Goal: Task Accomplishment & Management: Use online tool/utility

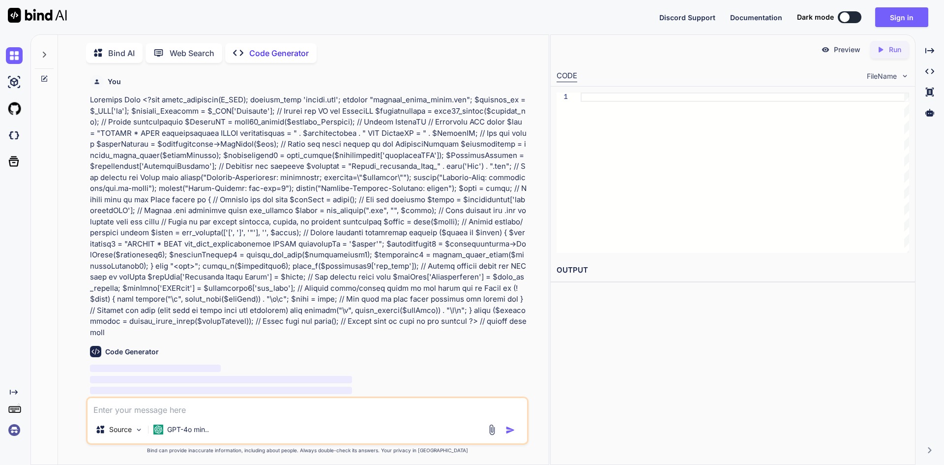
scroll to position [4, 0]
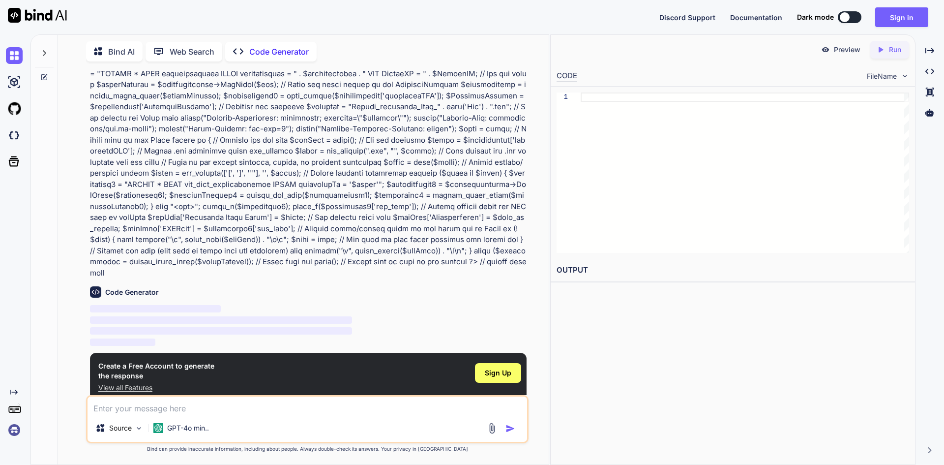
type textarea "x"
click at [488, 367] on div "Sign Up" at bounding box center [498, 373] width 46 height 20
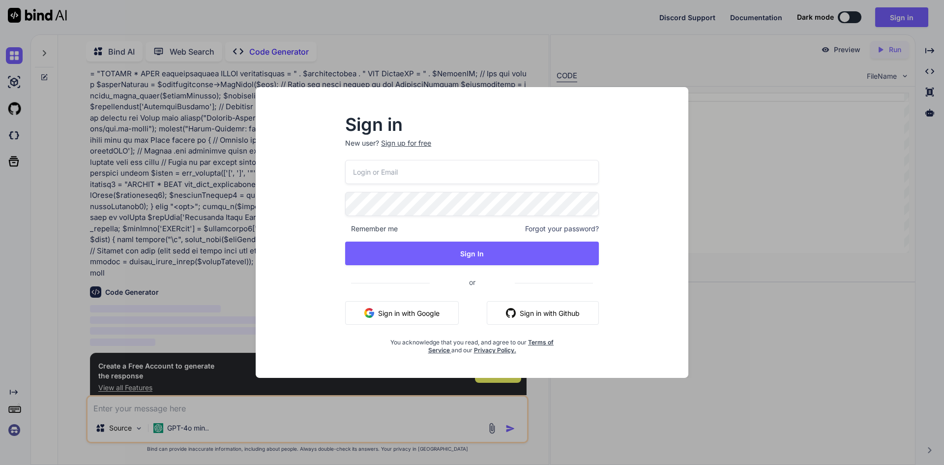
click at [379, 172] on input "email" at bounding box center [472, 172] width 254 height 24
click at [399, 146] on p "New user? Sign up for free" at bounding box center [472, 149] width 254 height 22
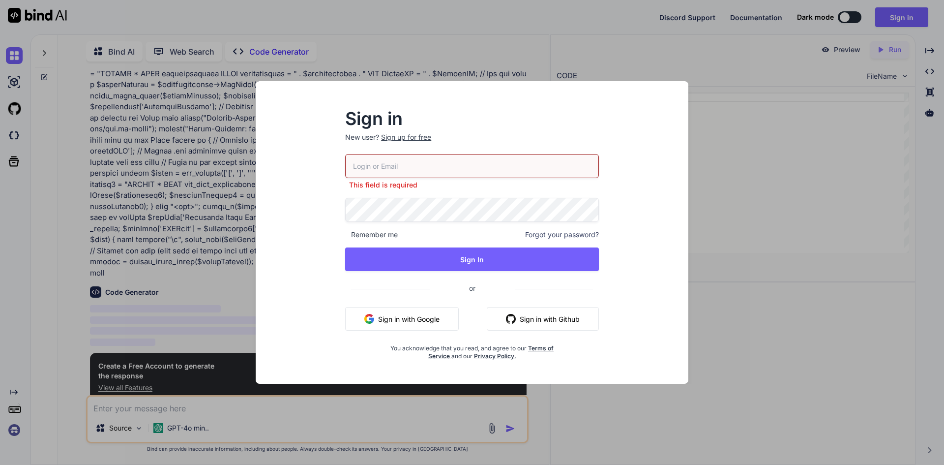
click at [405, 142] on div "Sign up for free" at bounding box center [406, 137] width 50 height 10
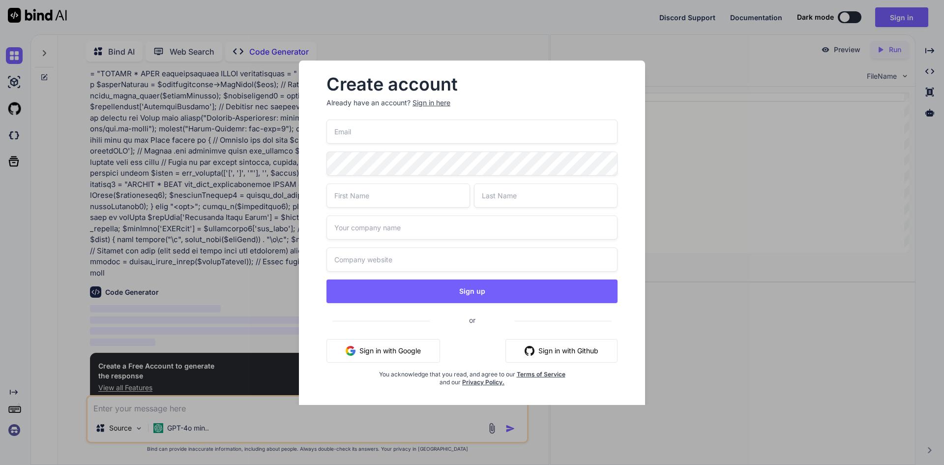
click at [375, 129] on input "email" at bounding box center [472, 132] width 291 height 24
type input "admin2@yopmail.com"
click at [356, 204] on input "text" at bounding box center [399, 195] width 144 height 24
drag, startPoint x: 363, startPoint y: 199, endPoint x: 335, endPoint y: 198, distance: 28.6
click at [335, 198] on input "admin" at bounding box center [399, 195] width 144 height 24
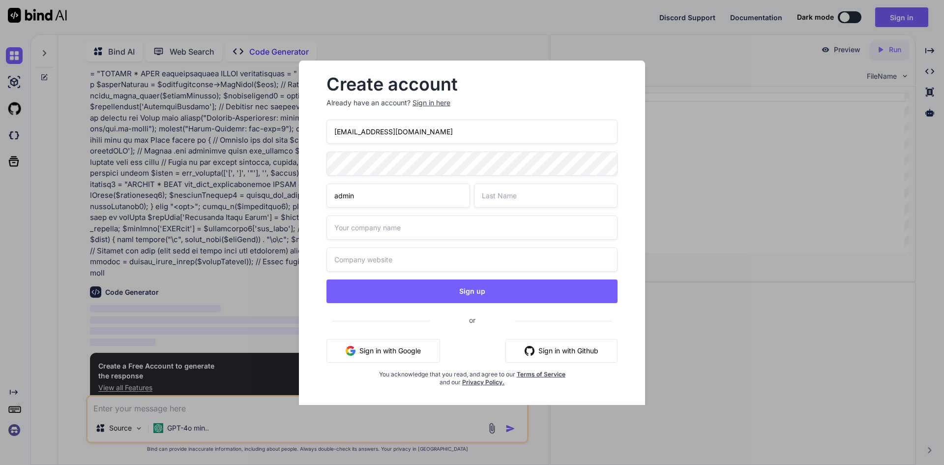
type input "admin"
click at [497, 193] on input "text" at bounding box center [546, 195] width 144 height 24
paste input "admin"
type input "admin"
click at [377, 229] on input "text" at bounding box center [472, 227] width 291 height 24
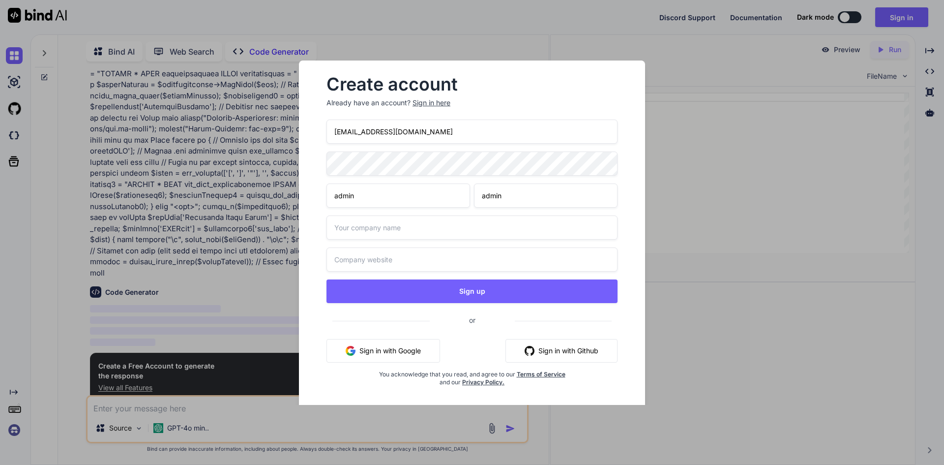
paste input "admin"
type input "admin"
click at [368, 260] on input "text" at bounding box center [472, 259] width 291 height 24
paste input "admin"
type input "admin"
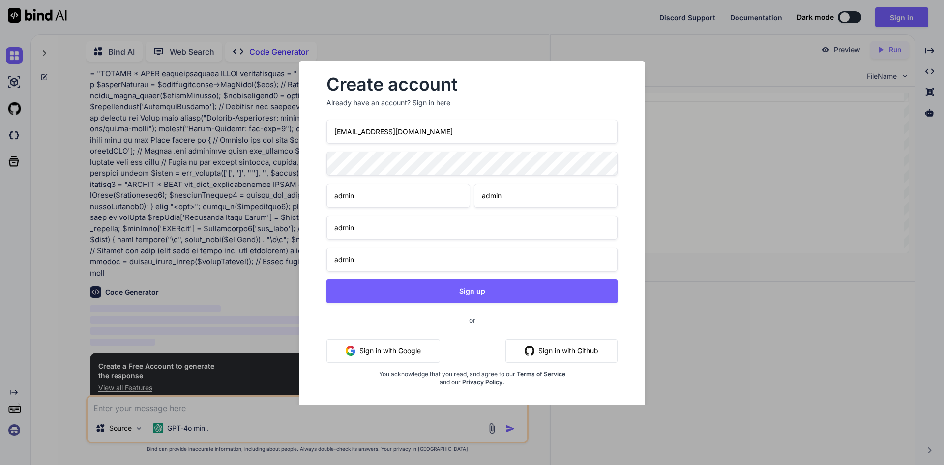
drag, startPoint x: 421, startPoint y: 126, endPoint x: 332, endPoint y: 130, distance: 89.1
click at [332, 130] on input "admin2@yopmail.com" at bounding box center [472, 132] width 291 height 24
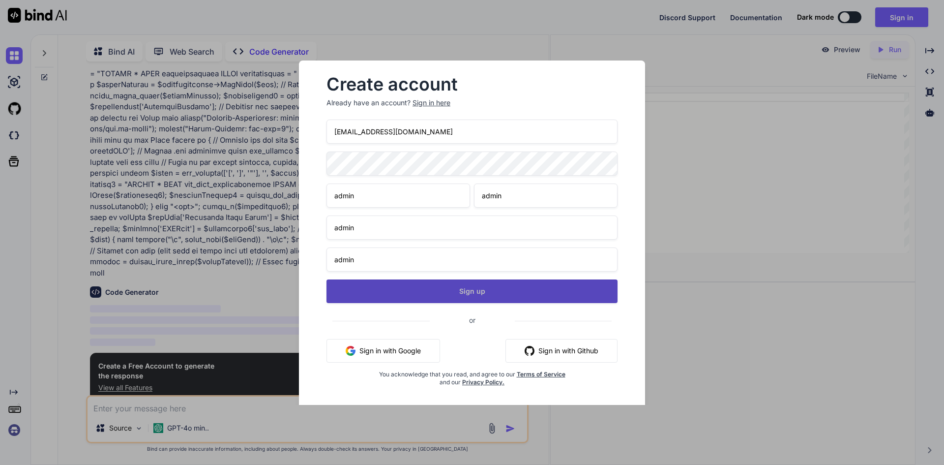
click at [442, 289] on button "Sign up" at bounding box center [472, 291] width 291 height 24
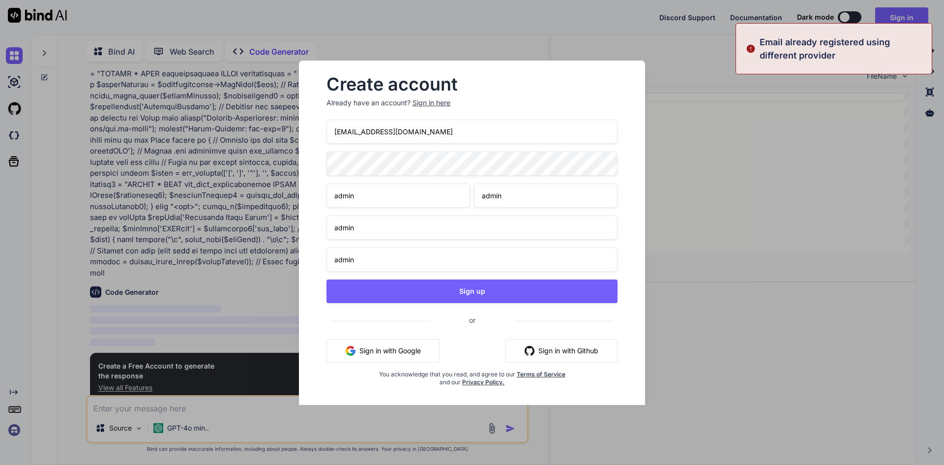
click at [359, 132] on input "admin2@yopmail.com" at bounding box center [472, 132] width 291 height 24
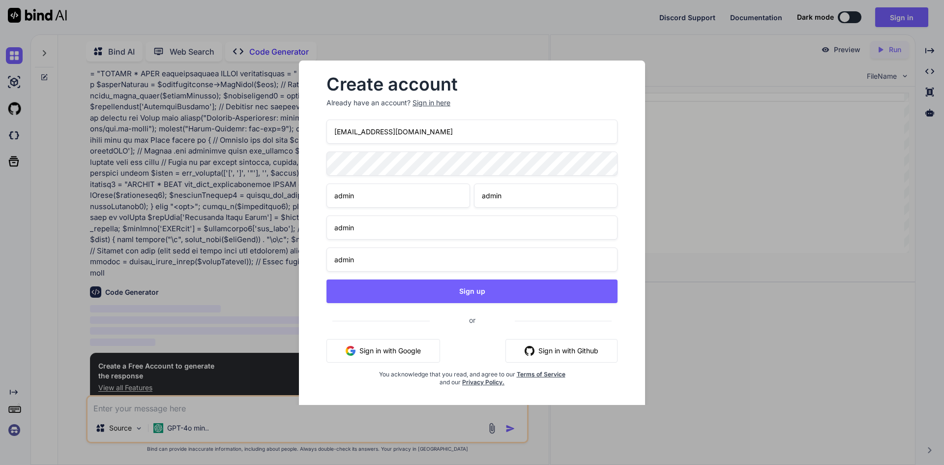
drag, startPoint x: 420, startPoint y: 136, endPoint x: 299, endPoint y: 130, distance: 121.6
click at [299, 130] on div "Create account Already have an account? Sign in here admin27@yopmail.com admin …" at bounding box center [472, 233] width 378 height 344
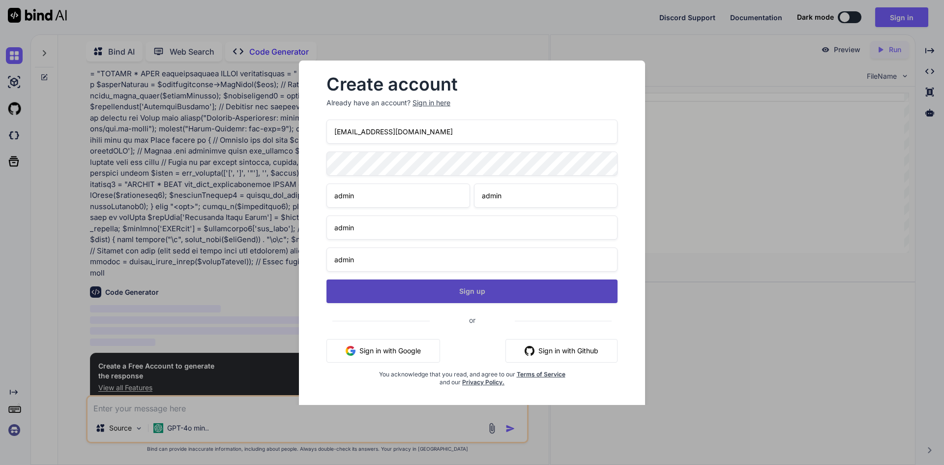
type input "[EMAIL_ADDRESS][DOMAIN_NAME]"
click at [451, 290] on button "Sign up" at bounding box center [472, 291] width 291 height 24
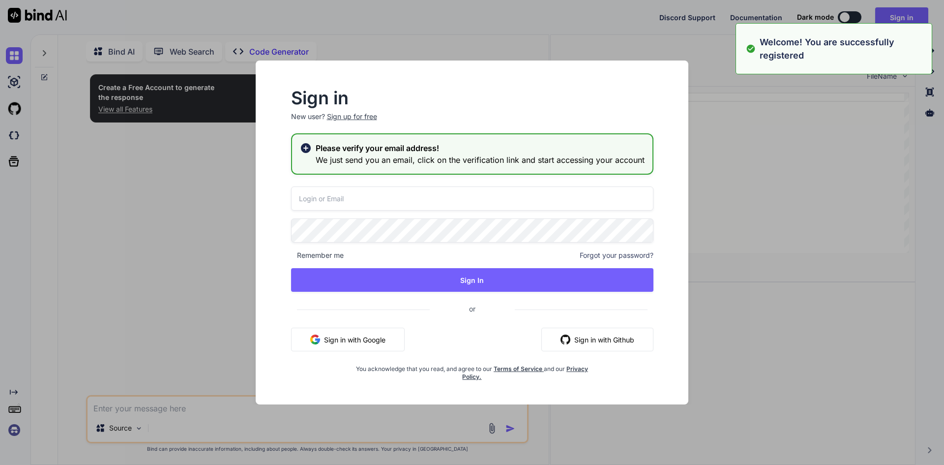
type textarea "x"
click at [325, 195] on input "email" at bounding box center [472, 198] width 363 height 24
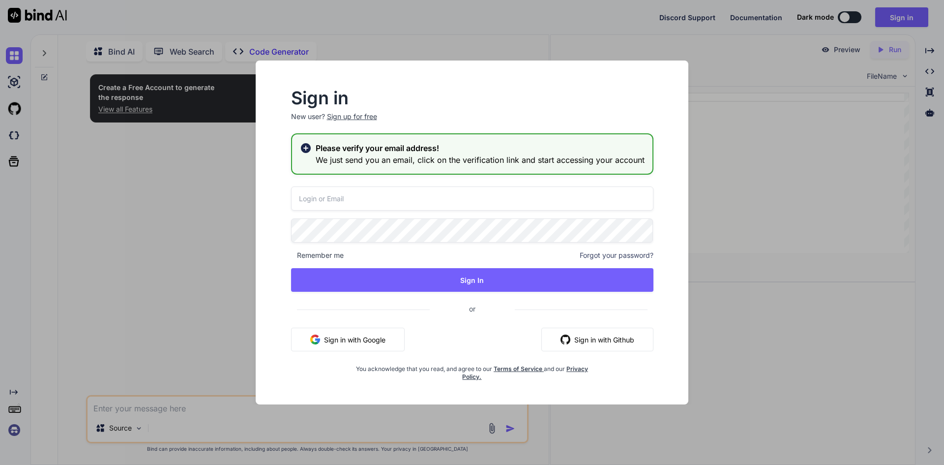
paste input "[EMAIL_ADDRESS][DOMAIN_NAME]"
type input "[EMAIL_ADDRESS][DOMAIN_NAME]"
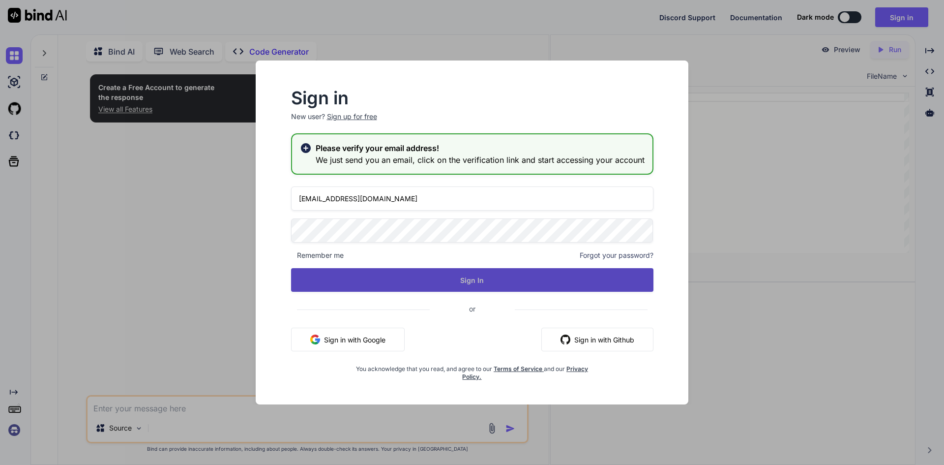
click at [426, 284] on button "Sign In" at bounding box center [472, 280] width 363 height 24
click at [420, 285] on button "Sign In" at bounding box center [472, 280] width 363 height 24
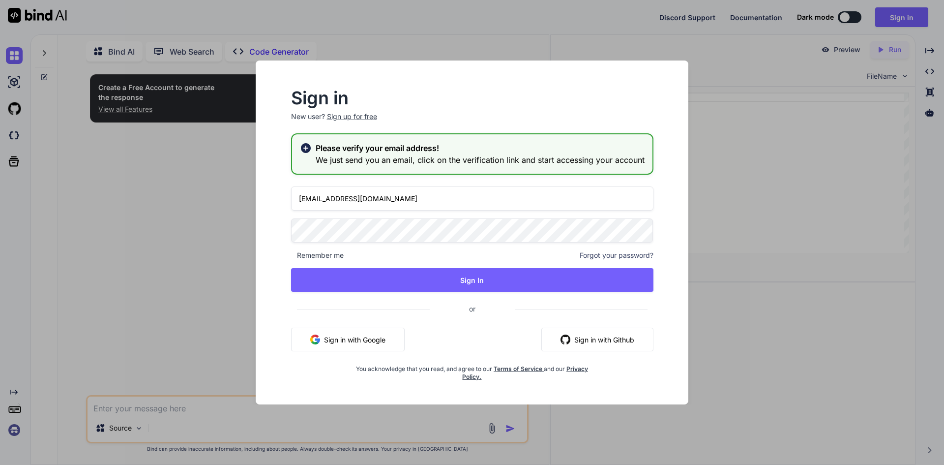
click at [377, 148] on h2 "Please verify your email address!" at bounding box center [480, 148] width 329 height 12
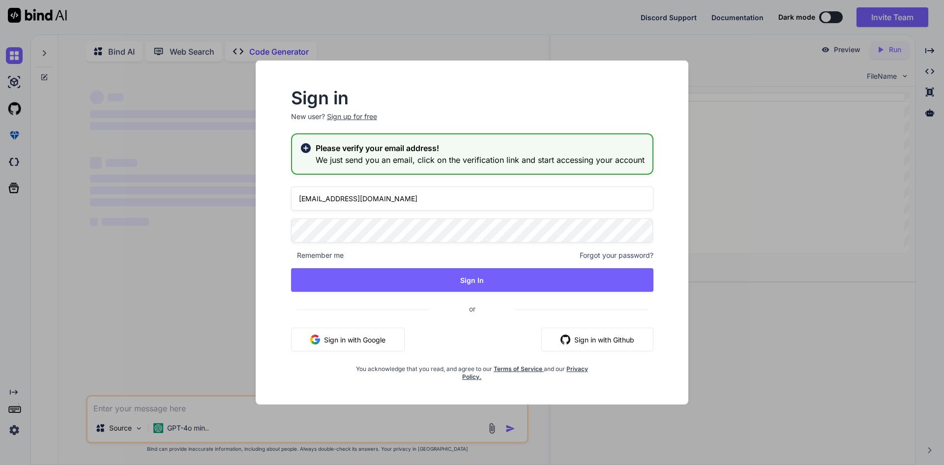
type textarea "x"
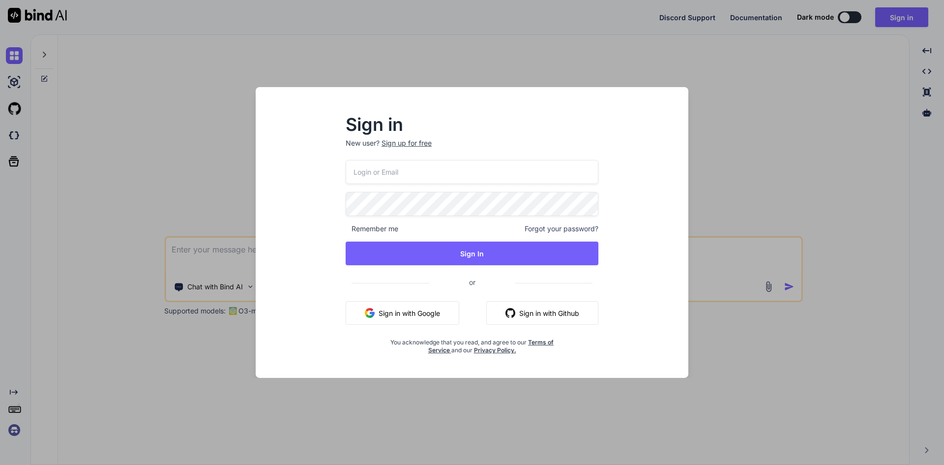
type textarea "x"
click at [372, 169] on input "email" at bounding box center [472, 172] width 254 height 24
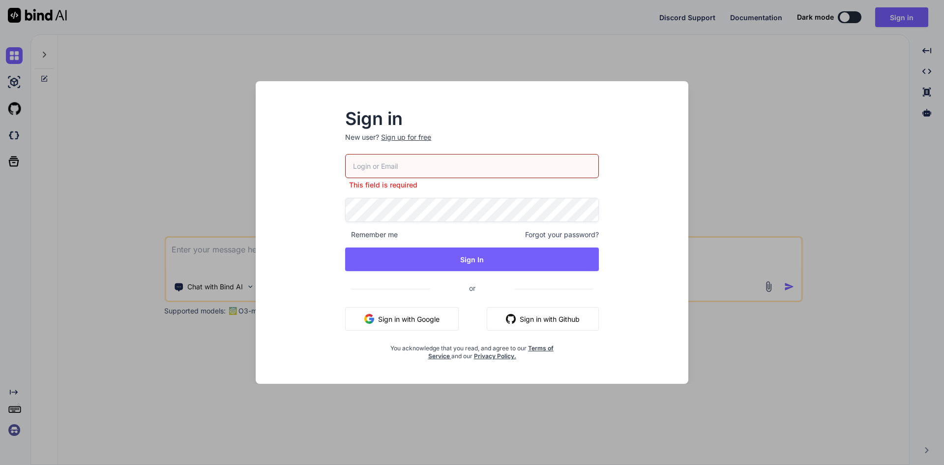
click at [245, 155] on div "Sign in New user? Sign up for free This field is required Remember me Forgot yo…" at bounding box center [472, 232] width 472 height 303
click at [385, 162] on input "email" at bounding box center [472, 166] width 254 height 24
paste input "[EMAIL_ADDRESS][DOMAIN_NAME]"
type input "[EMAIL_ADDRESS][DOMAIN_NAME]"
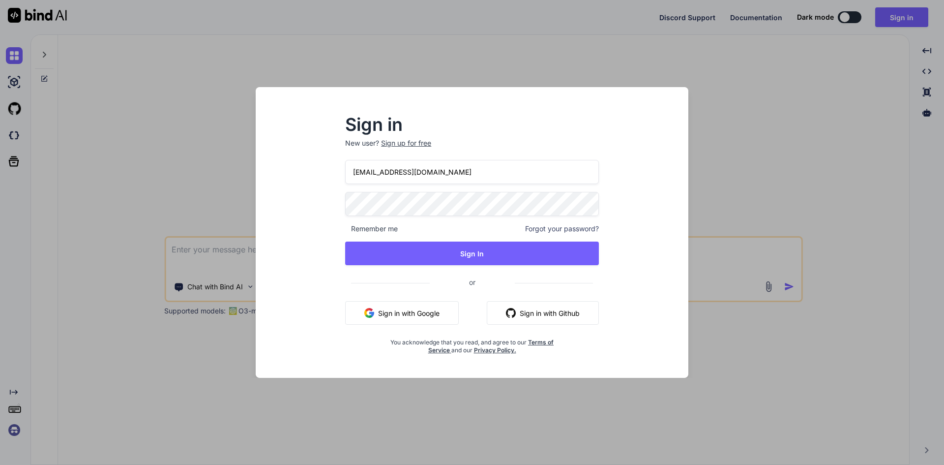
click at [414, 266] on div "[EMAIL_ADDRESS][DOMAIN_NAME] Remember me Forgot your password? Sign In or Sign …" at bounding box center [472, 257] width 254 height 194
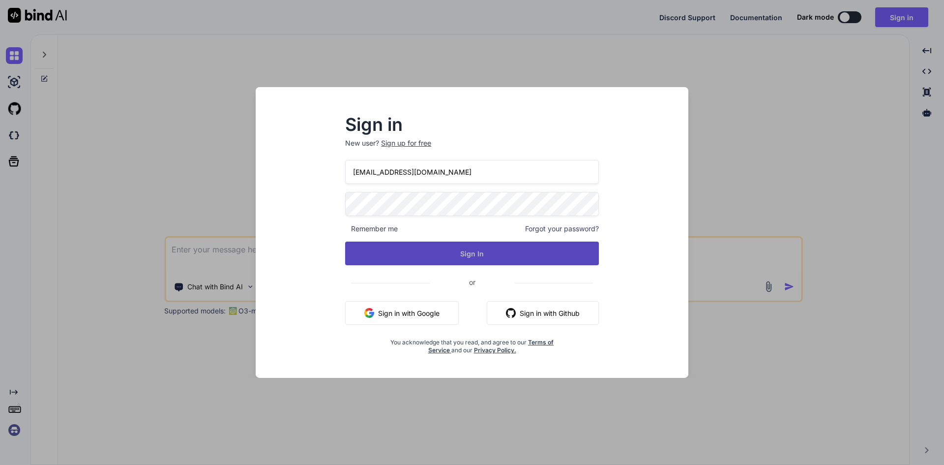
click at [415, 257] on button "Sign In" at bounding box center [472, 254] width 254 height 24
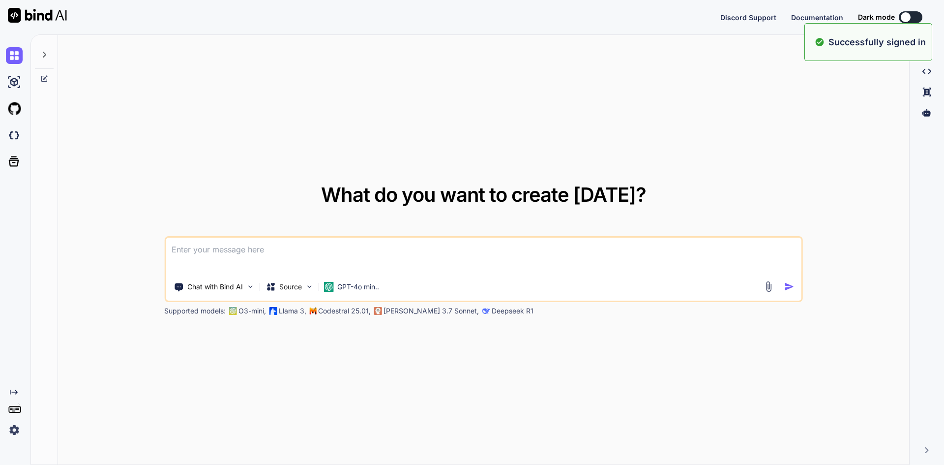
type textarea "x"
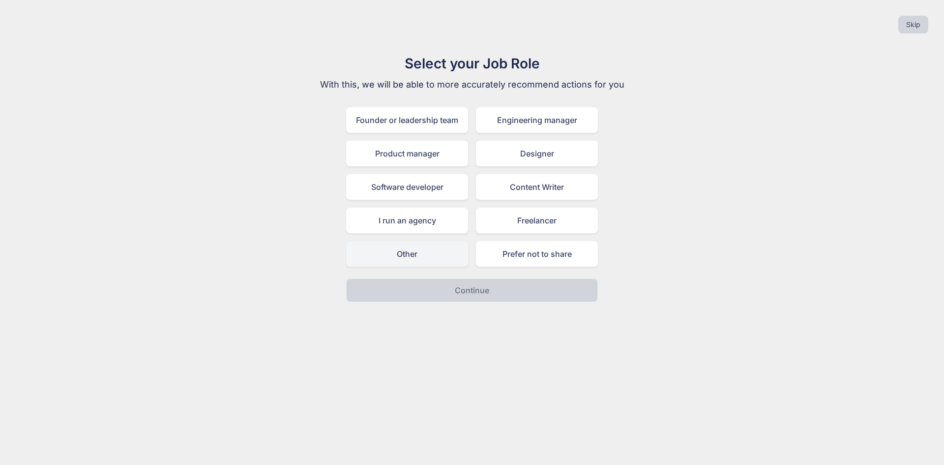
click at [412, 254] on div "Other" at bounding box center [407, 254] width 122 height 26
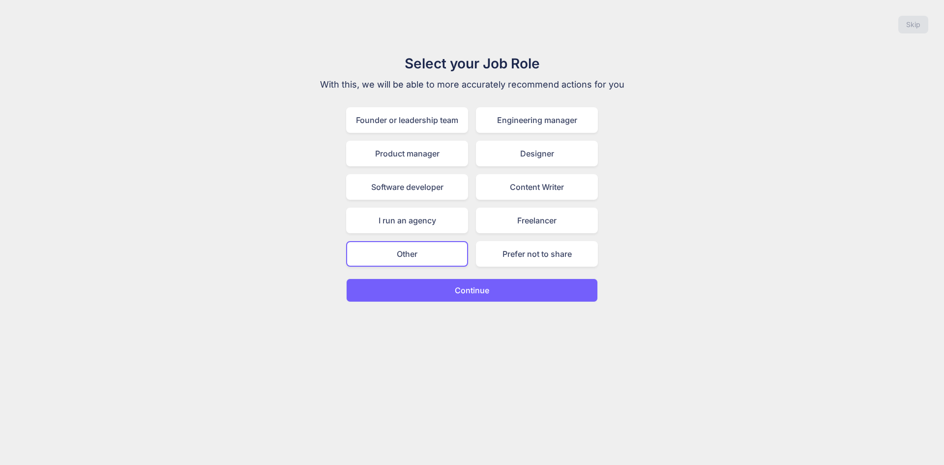
click at [457, 292] on p "Continue" at bounding box center [472, 290] width 34 height 12
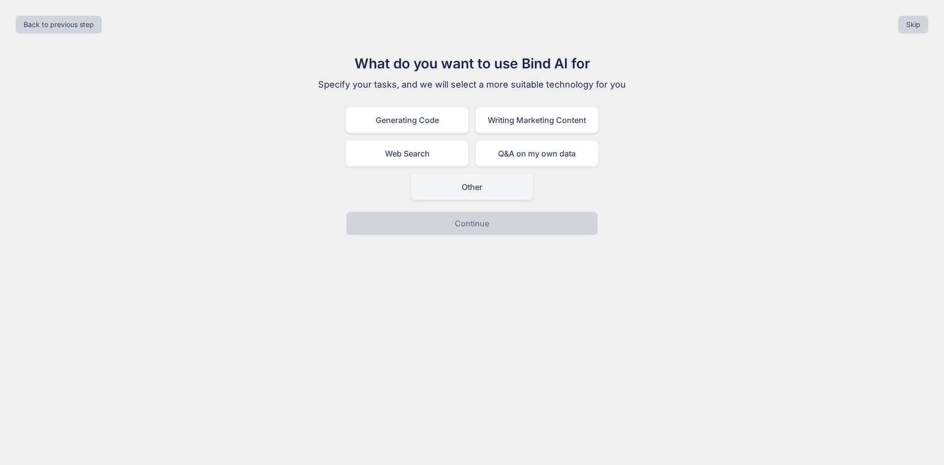
click at [464, 193] on div "Other" at bounding box center [472, 187] width 122 height 26
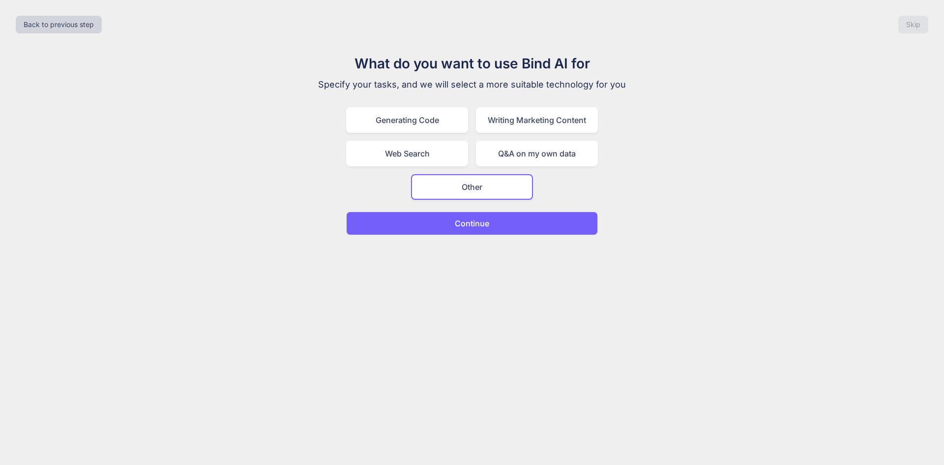
click at [467, 224] on p "Continue" at bounding box center [472, 223] width 34 height 12
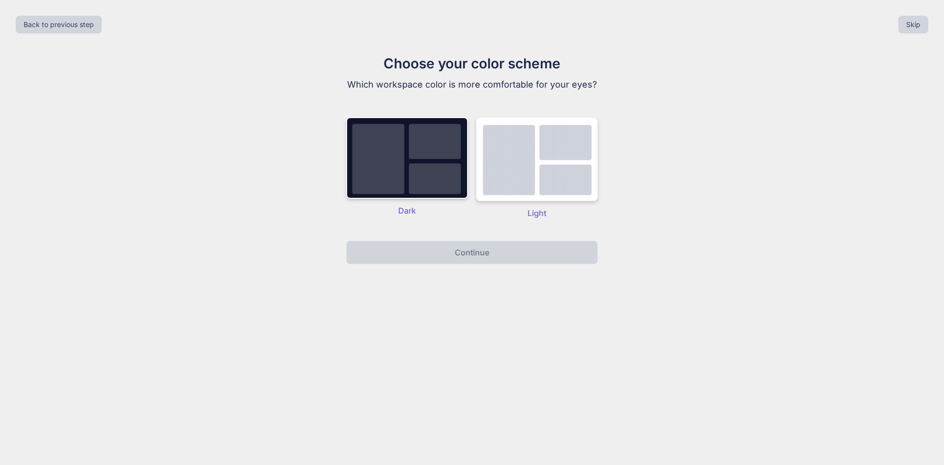
click at [500, 174] on img at bounding box center [537, 159] width 122 height 84
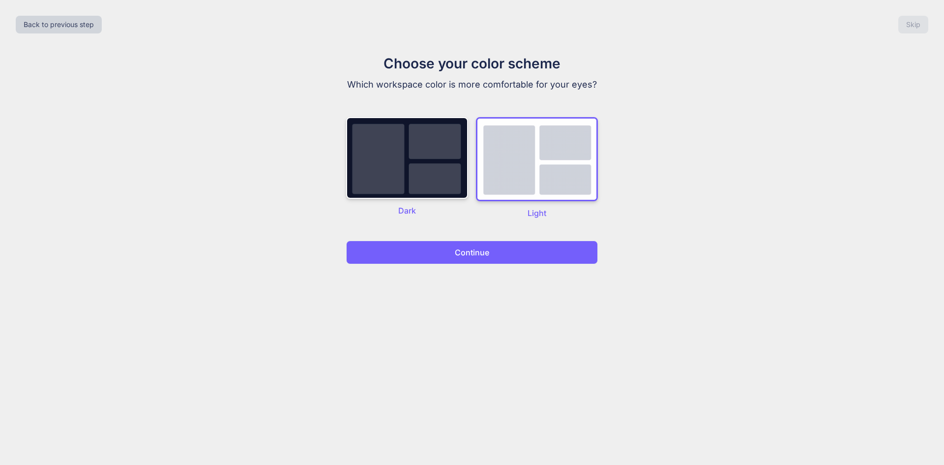
click at [481, 247] on p "Continue" at bounding box center [472, 252] width 34 height 12
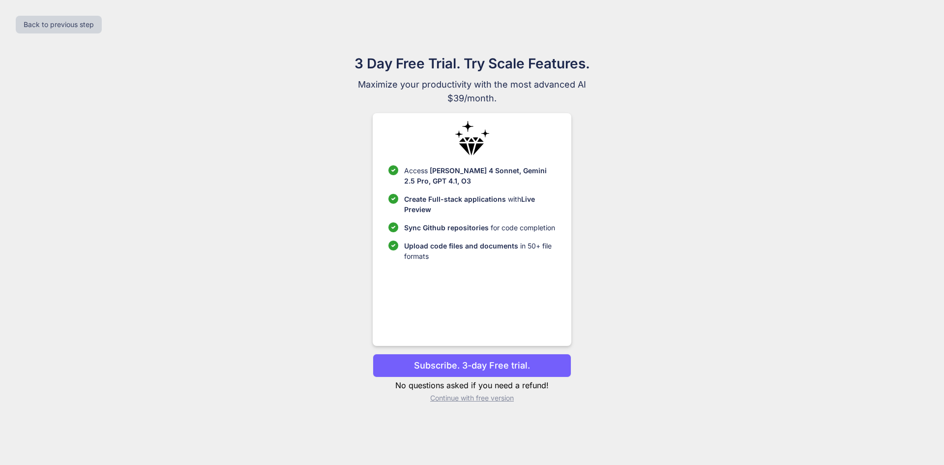
click at [470, 399] on p "Continue with free version" at bounding box center [472, 398] width 198 height 10
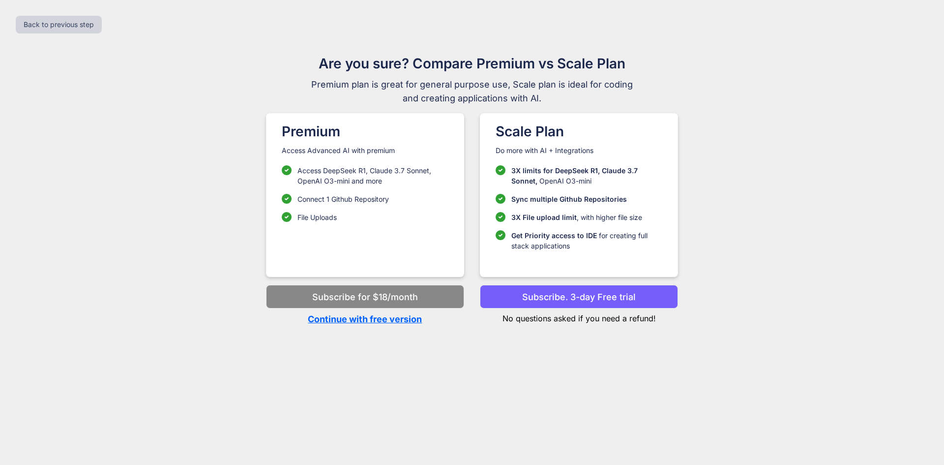
click at [386, 321] on p "Continue with free version" at bounding box center [365, 318] width 198 height 13
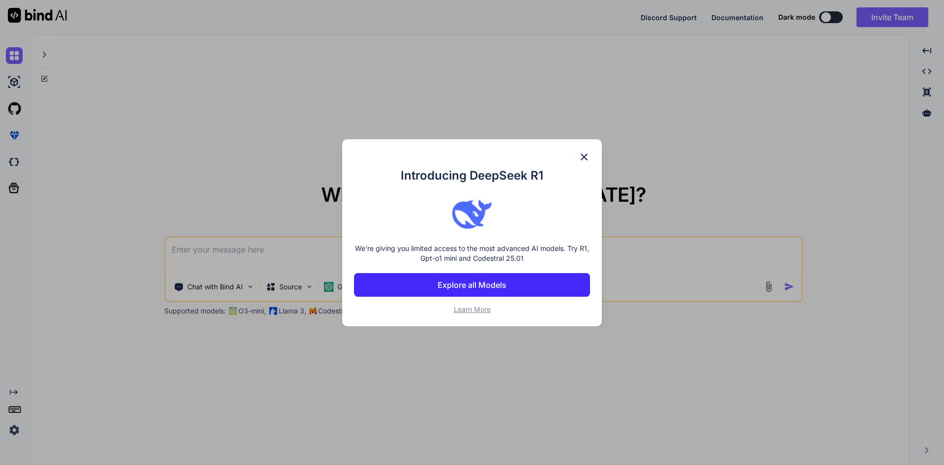
click at [582, 156] on img at bounding box center [584, 157] width 12 height 12
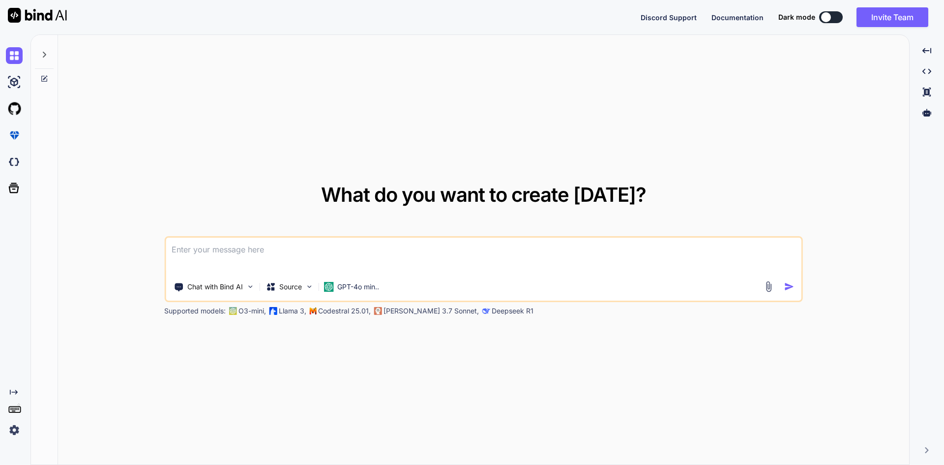
click at [279, 255] on textarea at bounding box center [484, 256] width 636 height 36
click at [217, 253] on textarea at bounding box center [484, 256] width 636 height 36
paste textarea "<?php error_reporting(E_ALL); include_once 'config.php'; include "include_login…"
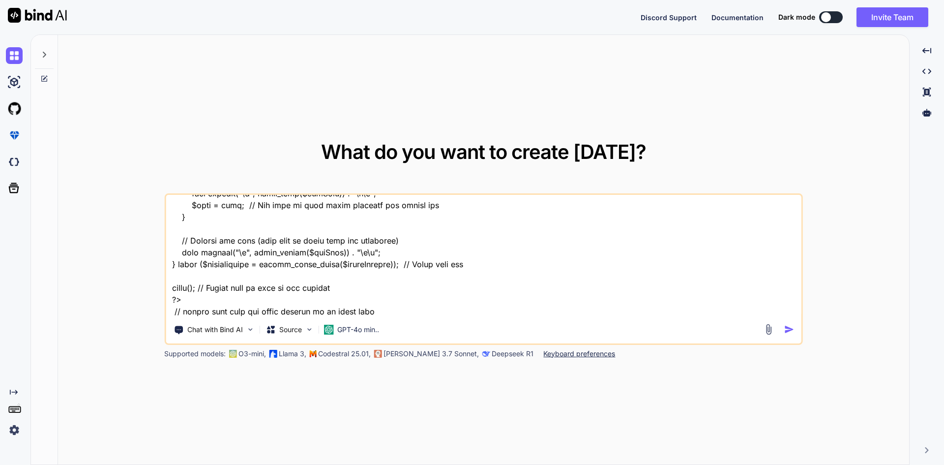
click at [184, 312] on textarea at bounding box center [484, 256] width 636 height 122
click at [180, 312] on textarea at bounding box center [484, 256] width 636 height 122
type textarea "<?php error_reporting(E_ALL); include_once 'config.php'; include "include_login…"
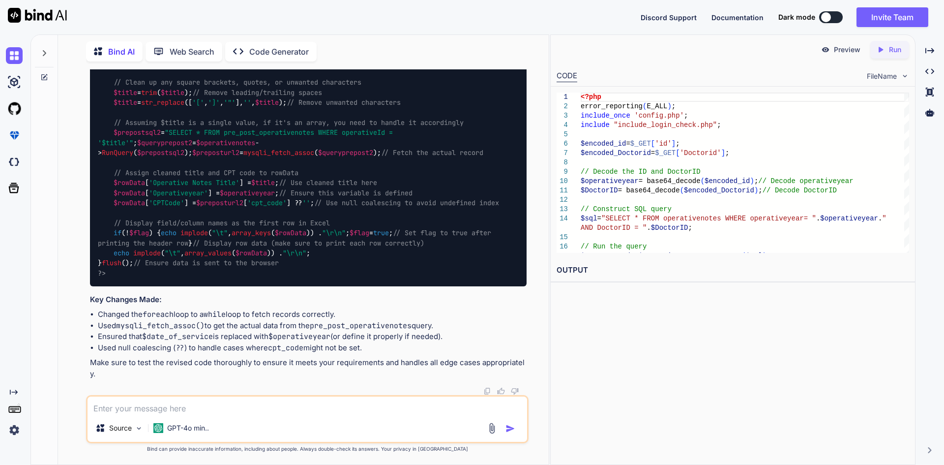
scroll to position [968, 0]
drag, startPoint x: 163, startPoint y: 221, endPoint x: 185, endPoint y: 221, distance: 22.6
click at [185, 127] on span "// Assuming $title is a single value, if it's an array, you need to handle it a…" at bounding box center [289, 122] width 350 height 9
copy span "$title"
click at [111, 408] on textarea at bounding box center [308, 405] width 440 height 18
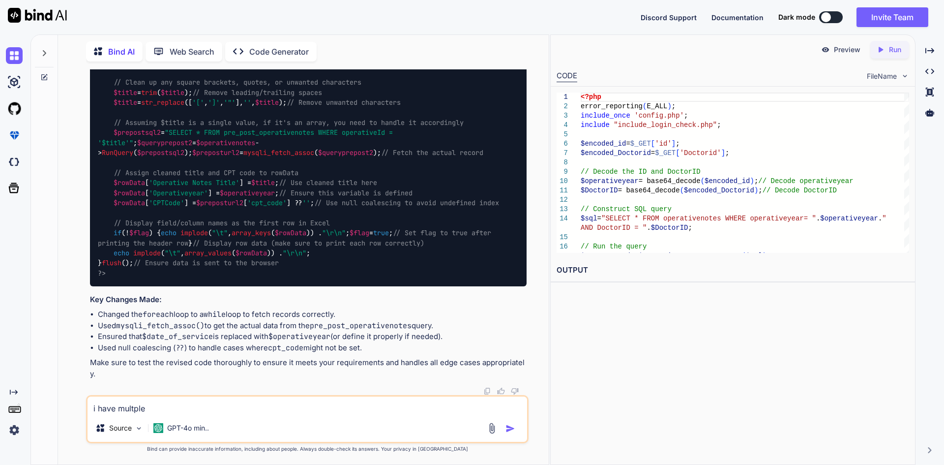
paste textarea "$title"
type textarea "i have multple $title value"
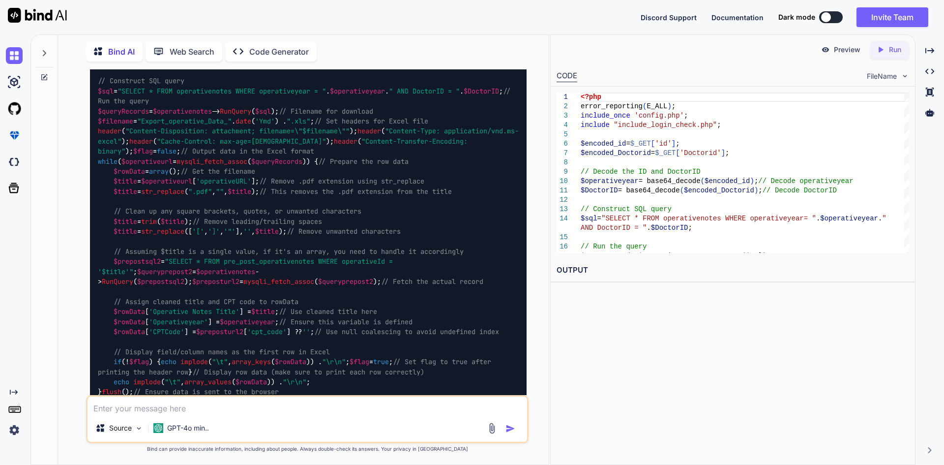
scroll to position [492, 0]
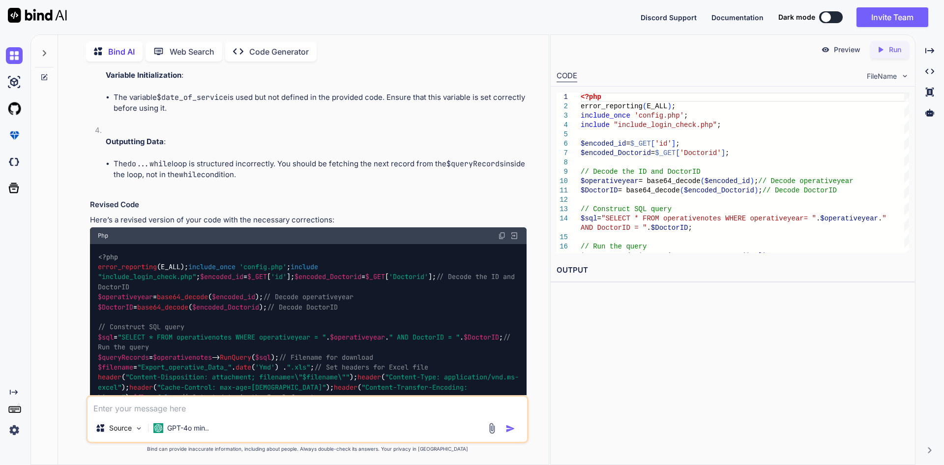
click at [501, 232] on img at bounding box center [502, 236] width 8 height 8
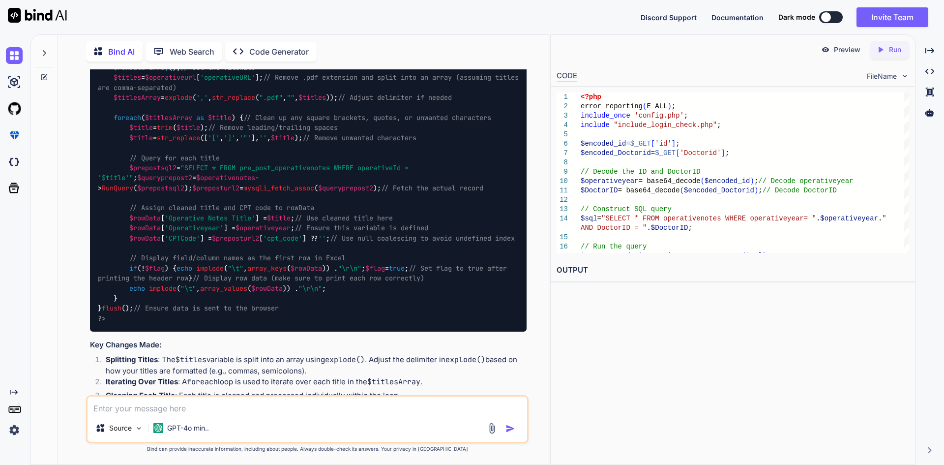
scroll to position [1464, 0]
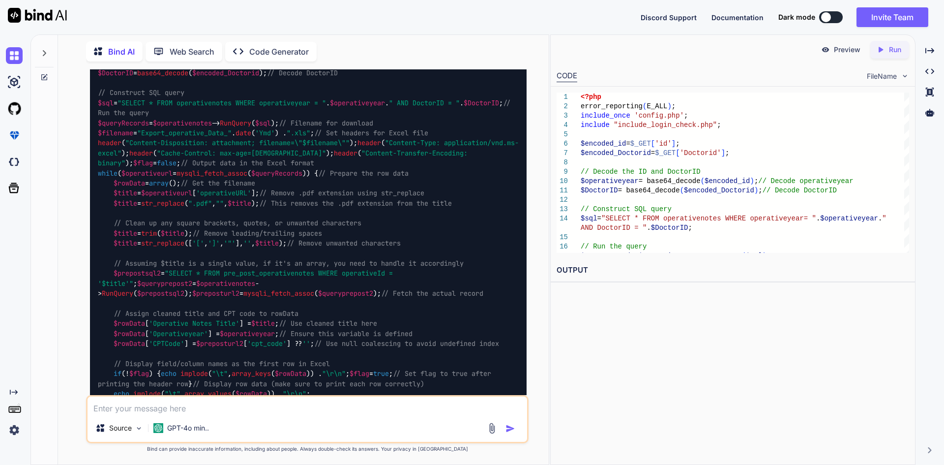
scroll to position [529, 0]
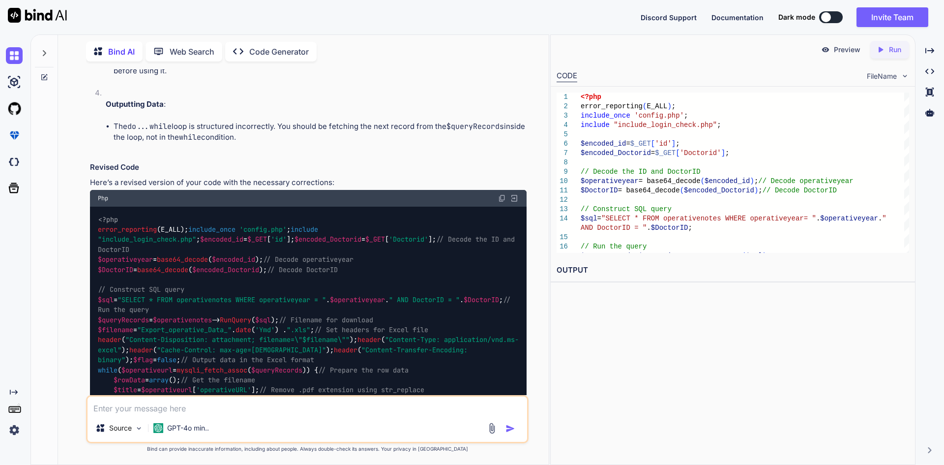
click at [502, 191] on div "Php" at bounding box center [308, 198] width 437 height 17
click at [500, 194] on img at bounding box center [502, 198] width 8 height 8
click at [126, 408] on textarea at bounding box center [308, 405] width 440 height 18
paste textarea "<?php error_reporting(E_ALL); include_once 'config.php'; include "include_login…"
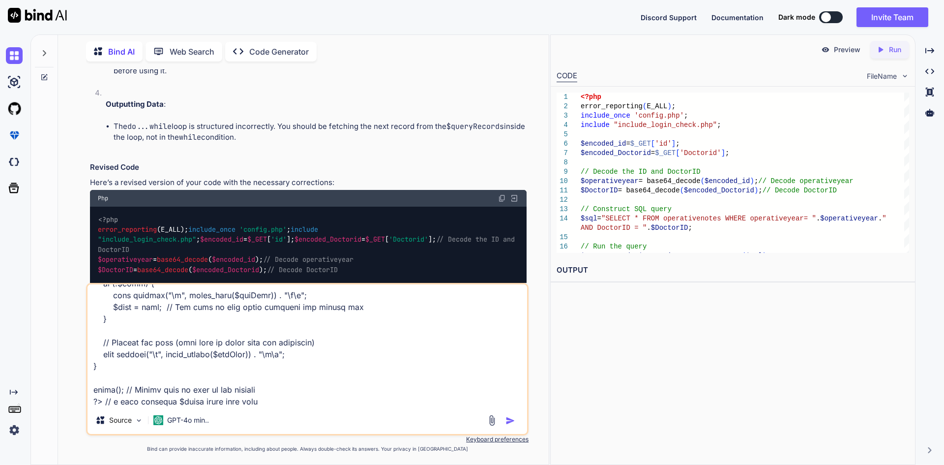
paste textarea "<?php error_reporting(E_ALL); include_once 'config.php'; include "include_login…"
paste textarea "34574_2 - Copy (15) - Copy, 34574_2 - Copy (15), 34574_2 - Copy (16) - Copy - C…"
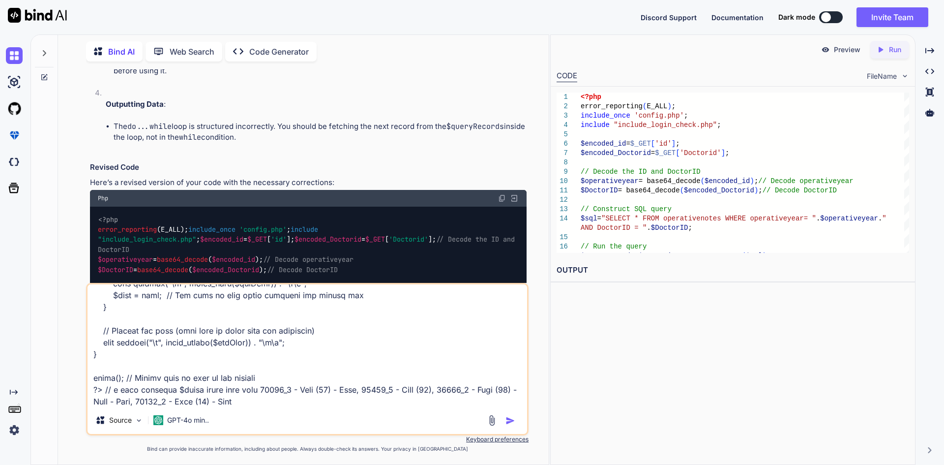
type textarea "<?php error_reporting(E_ALL); include_once 'config.php'; include "include_login…"
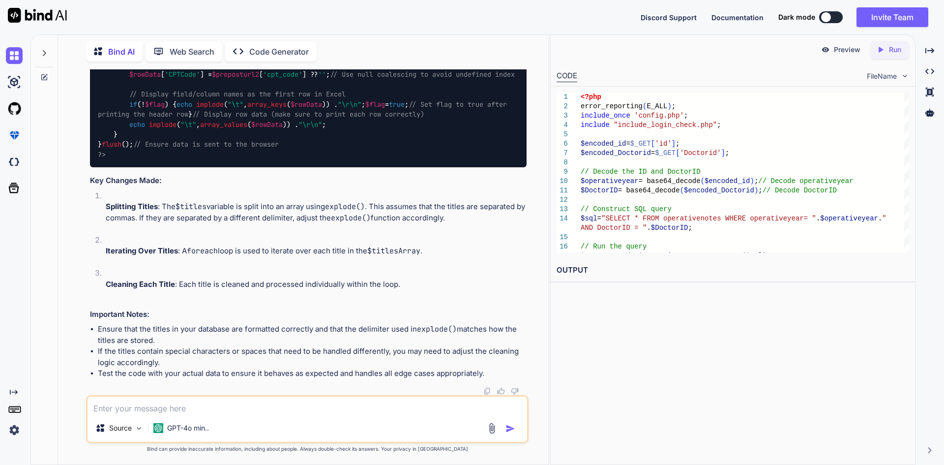
scroll to position [2613, 0]
